Goal: Transaction & Acquisition: Purchase product/service

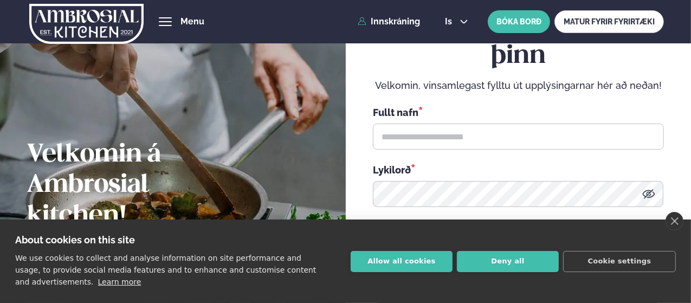
click at [398, 264] on button "Allow all cookies" at bounding box center [401, 261] width 102 height 21
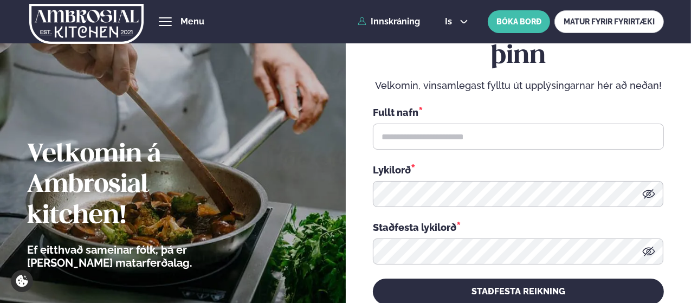
click at [402, 18] on link "Innskráning" at bounding box center [389, 22] width 62 height 10
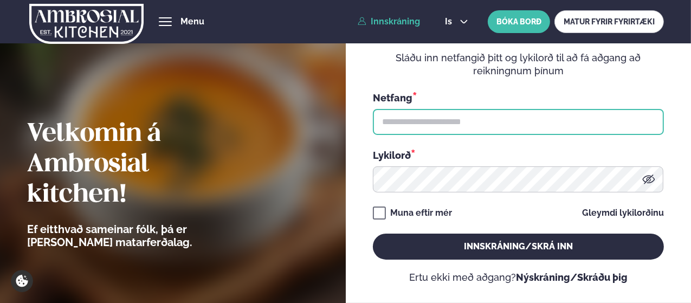
type input "**********"
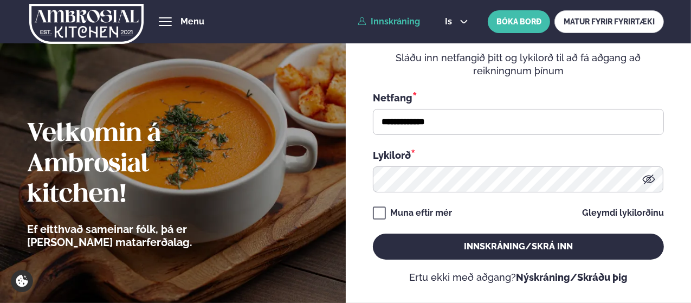
click at [487, 246] on button "Innskráning/Skrá inn" at bounding box center [518, 246] width 291 height 26
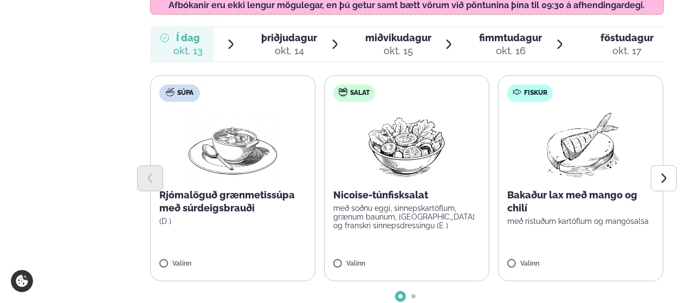
scroll to position [384, 0]
click at [343, 228] on label "Salat Nicoise-túnfisksalat með soðnu eggi, sinnepskartöflum, grænum baunum, [GE…" at bounding box center [406, 178] width 165 height 206
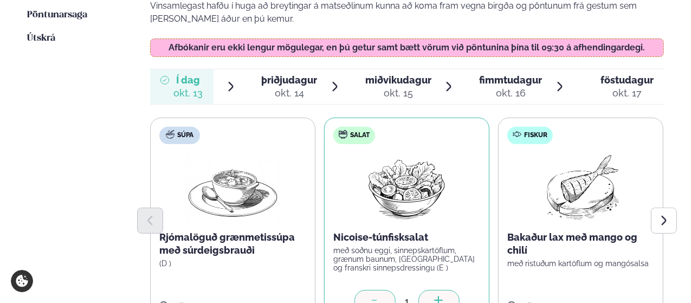
scroll to position [341, 0]
click at [413, 75] on span "miðvikudagur" at bounding box center [398, 80] width 66 height 11
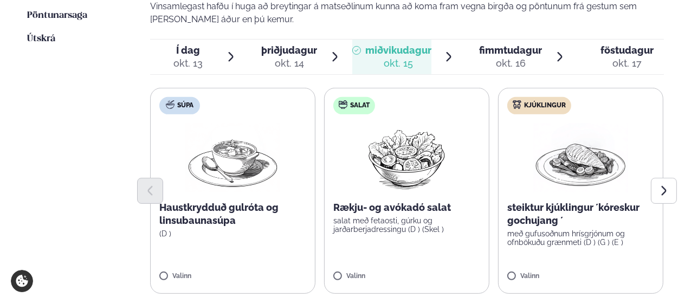
click at [511, 241] on label "Kjúklingur steiktur kjúklingur ´kóreskur gochujang ´ með gufusoðnum hrísgrjónum…" at bounding box center [580, 191] width 165 height 206
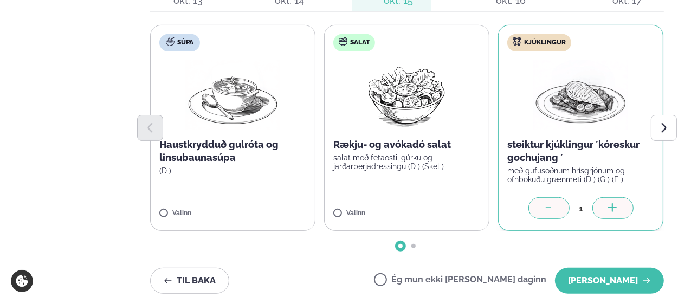
scroll to position [405, 0]
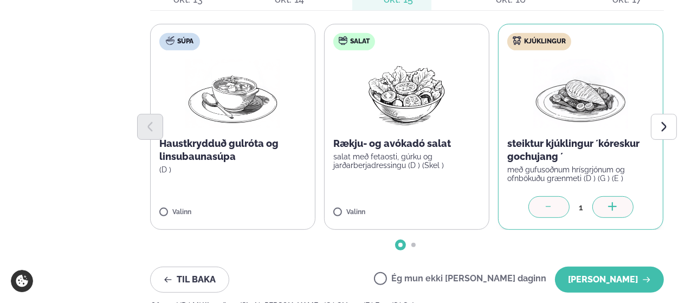
click at [595, 267] on button "[PERSON_NAME]" at bounding box center [609, 280] width 109 height 26
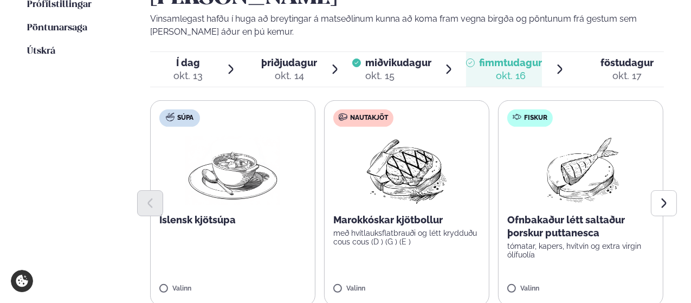
scroll to position [328, 0]
click at [191, 69] on div "okt. 13" at bounding box center [187, 75] width 29 height 13
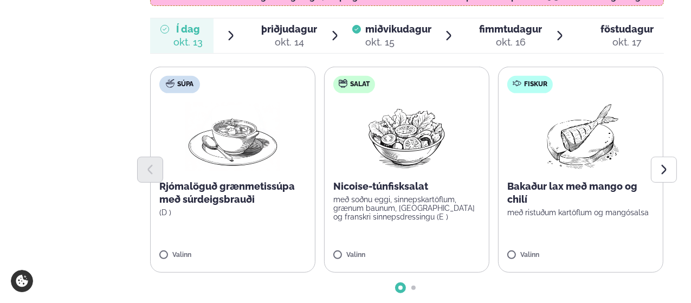
scroll to position [394, 0]
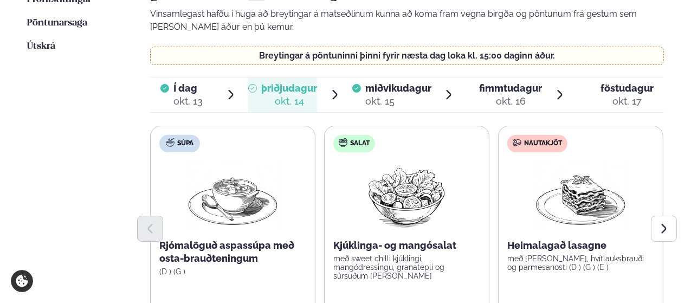
scroll to position [334, 0]
